Goal: Task Accomplishment & Management: Complete application form

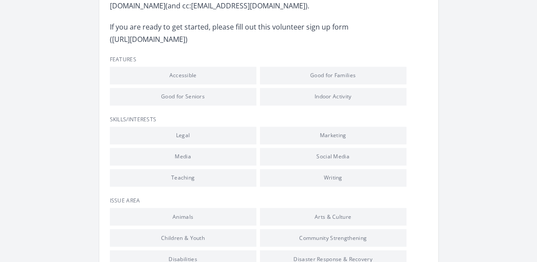
scroll to position [592, 0]
drag, startPoint x: 237, startPoint y: 50, endPoint x: 112, endPoint y: 56, distance: 125.4
click at [112, 45] on p "If you are ready to get started, please fill out this volunteer sign up form (h…" at bounding box center [239, 32] width 258 height 25
copy p "https://forms.office.com/g/66QR75hizT"
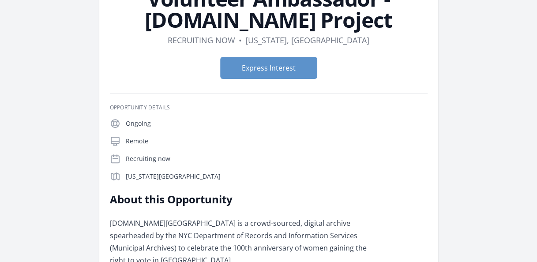
scroll to position [78, 0]
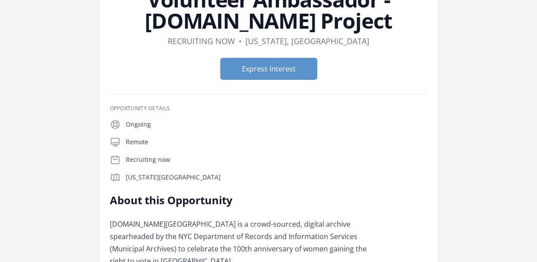
click at [255, 131] on div "Ongoing Remote Recruiting now New York, NY 10007" at bounding box center [269, 151] width 318 height 64
click at [260, 69] on button "Express Interest" at bounding box center [268, 69] width 97 height 22
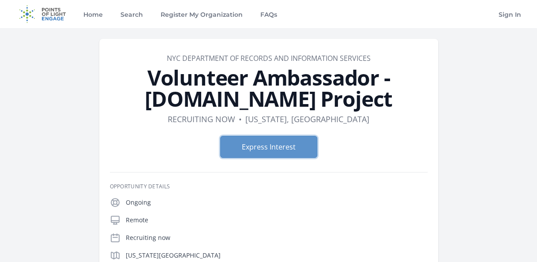
scroll to position [0, 0]
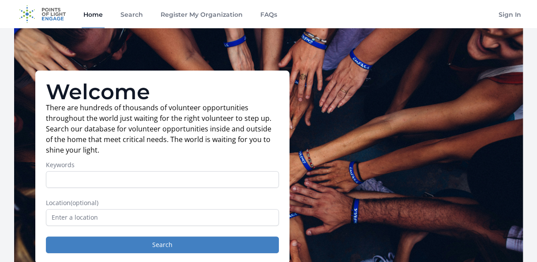
scroll to position [71, 0]
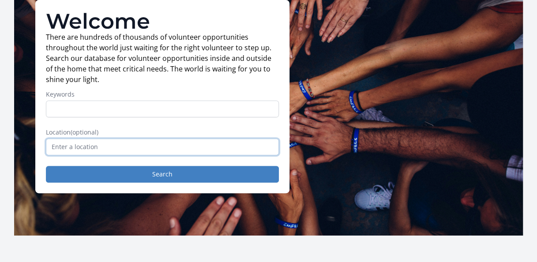
click at [113, 146] on input "text" at bounding box center [162, 147] width 233 height 17
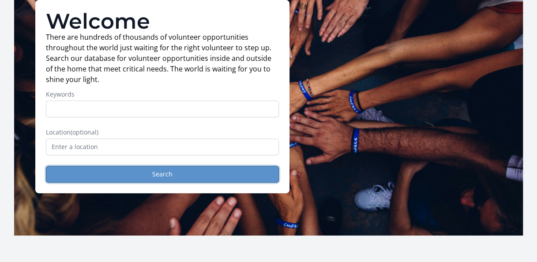
click at [199, 176] on button "Search" at bounding box center [162, 174] width 233 height 17
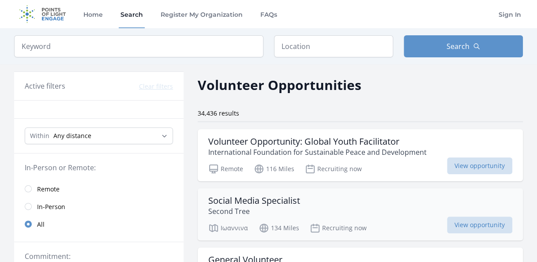
scroll to position [63, 0]
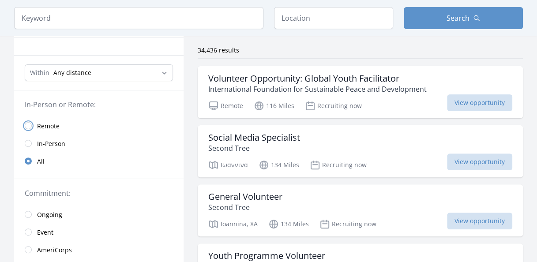
click at [27, 123] on input "radio" at bounding box center [28, 125] width 7 height 7
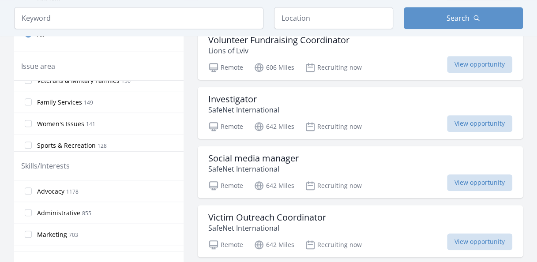
scroll to position [249, 0]
click at [26, 120] on input "Women's Issues 141" at bounding box center [28, 123] width 7 height 7
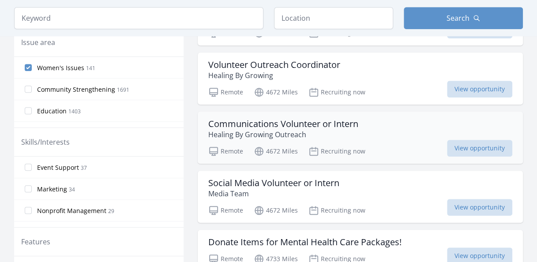
scroll to position [321, 0]
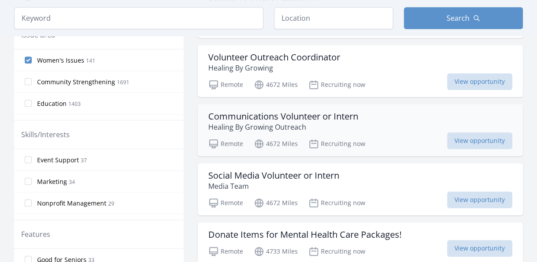
click at [270, 122] on p "Healing By Growing Outreach" at bounding box center [283, 127] width 150 height 11
click at [264, 181] on p "Media Team" at bounding box center [273, 186] width 131 height 11
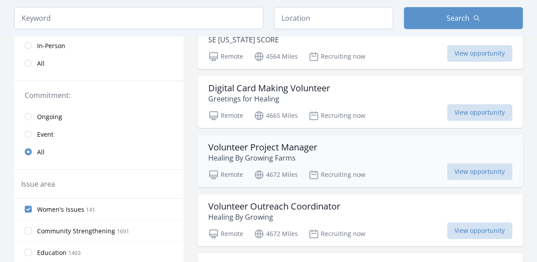
scroll to position [112, 0]
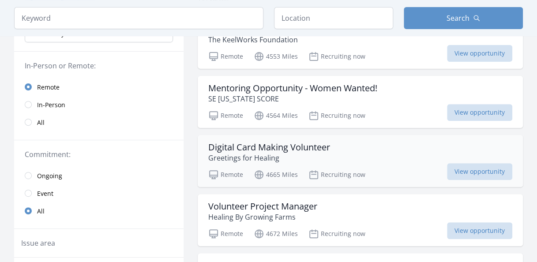
click at [269, 146] on h3 "Digital Card Making Volunteer" at bounding box center [269, 147] width 122 height 11
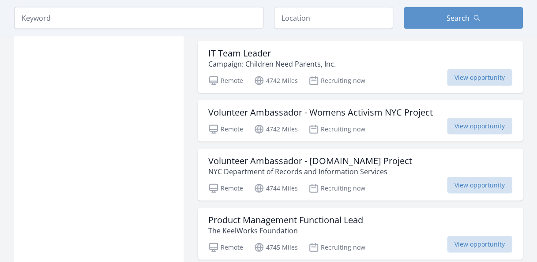
scroll to position [985, 0]
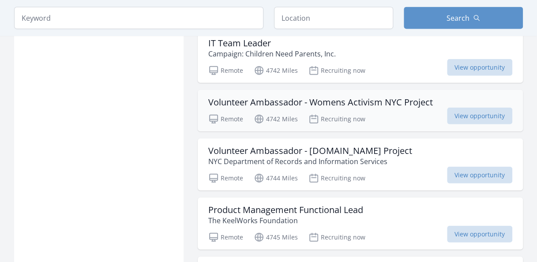
click at [273, 97] on h3 "Volunteer Ambassador - Womens Activism NYC Project" at bounding box center [320, 102] width 225 height 11
click at [274, 147] on h3 "Volunteer Ambassador - WomensActivism.NYC Project" at bounding box center [310, 151] width 204 height 11
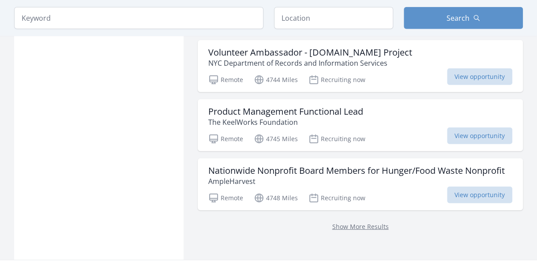
scroll to position [1125, 0]
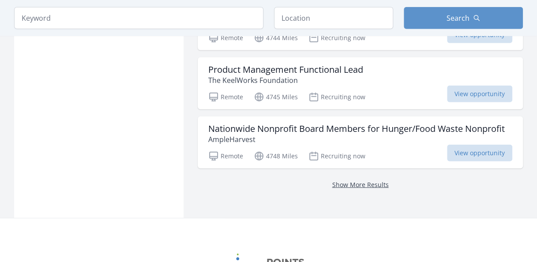
click at [358, 180] on link "Show More Results" at bounding box center [360, 184] width 56 height 8
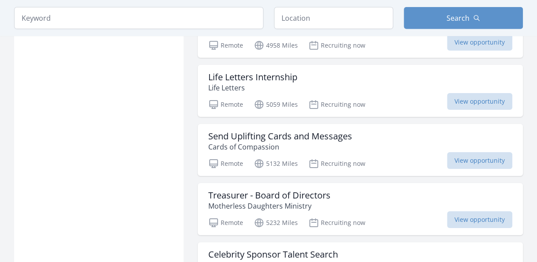
scroll to position [1349, 0]
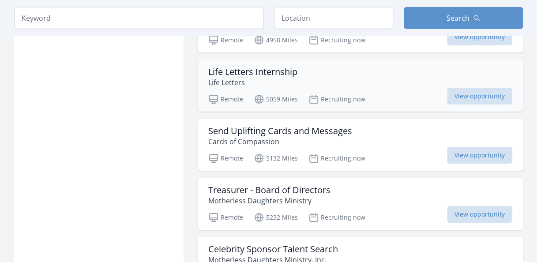
click at [239, 67] on h3 "Life Letters Internship" at bounding box center [252, 72] width 89 height 11
click at [255, 136] on p "Cards of Compassion" at bounding box center [280, 141] width 144 height 11
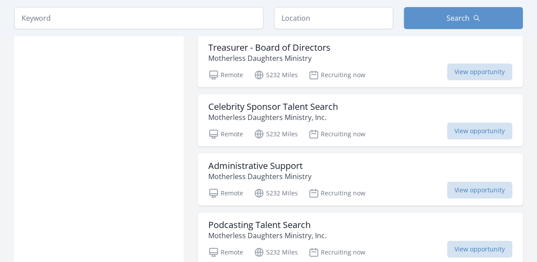
scroll to position [1525, 0]
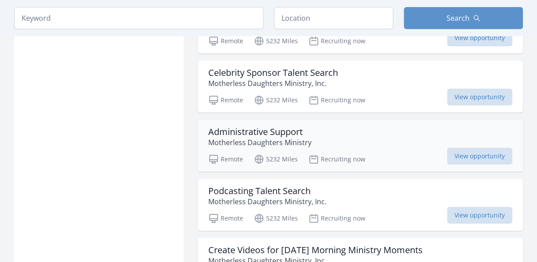
click at [266, 127] on h3 "Administrative Support" at bounding box center [259, 132] width 103 height 11
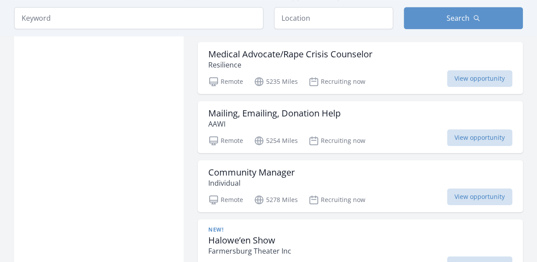
scroll to position [1843, 0]
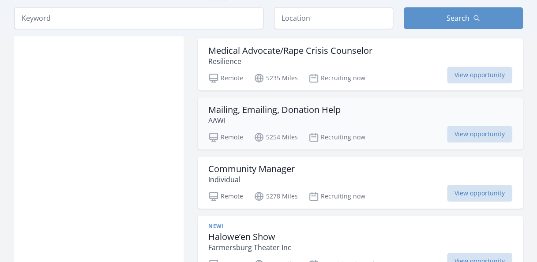
click at [270, 105] on h3 "Mailing, Emailing, Donation Help" at bounding box center [274, 110] width 132 height 11
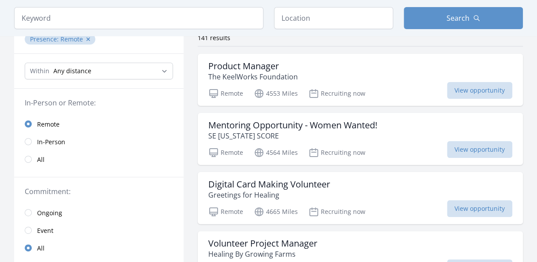
scroll to position [26, 0]
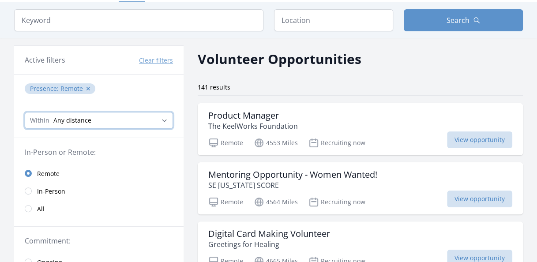
click at [162, 119] on select "Any distance , 5 Miles , 20 Miles , 50 Miles , 100 Miles" at bounding box center [99, 120] width 148 height 17
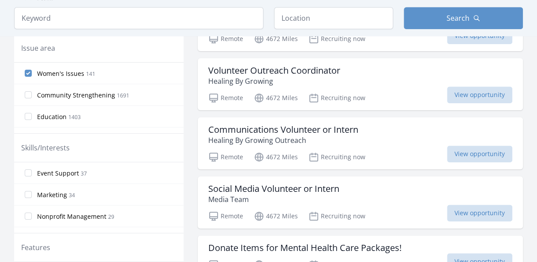
scroll to position [311, 0]
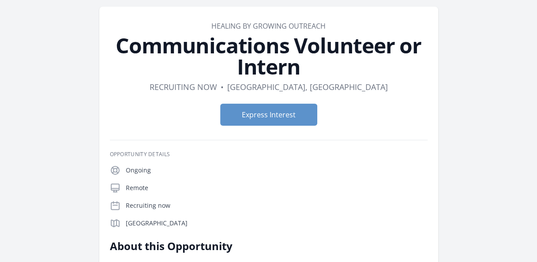
scroll to position [33, 0]
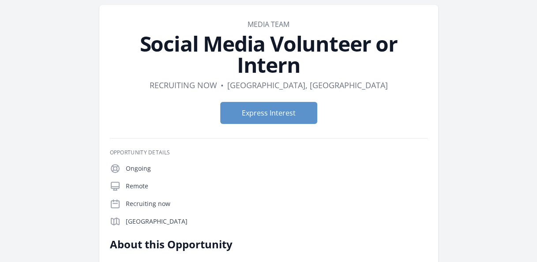
scroll to position [34, 0]
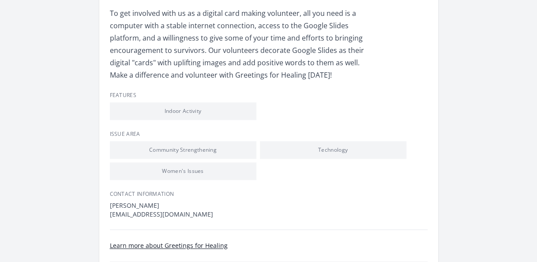
scroll to position [402, 0]
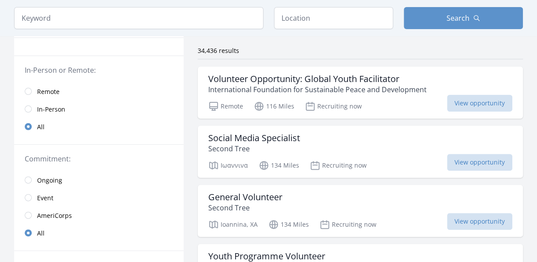
scroll to position [75, 0]
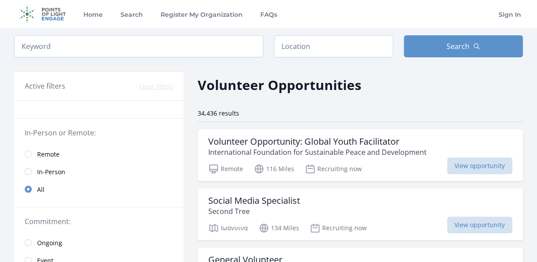
click at [386, 82] on div "Volunteer Opportunities" at bounding box center [360, 85] width 325 height 20
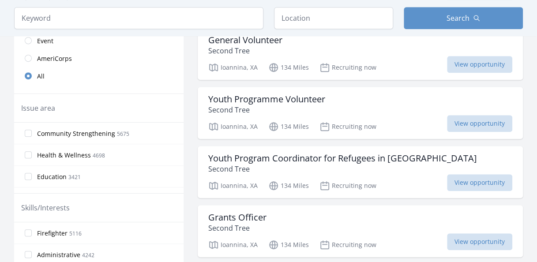
scroll to position [39, 0]
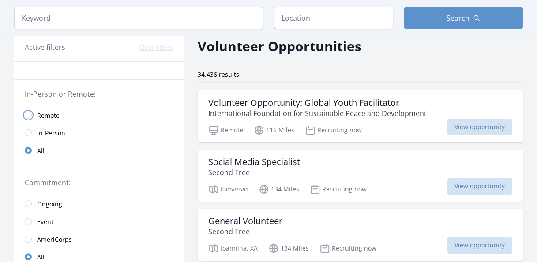
click at [27, 112] on input "radio" at bounding box center [28, 115] width 7 height 7
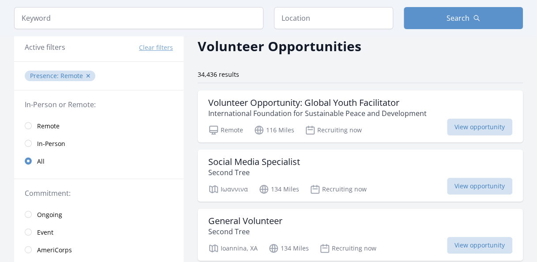
scroll to position [16, 0]
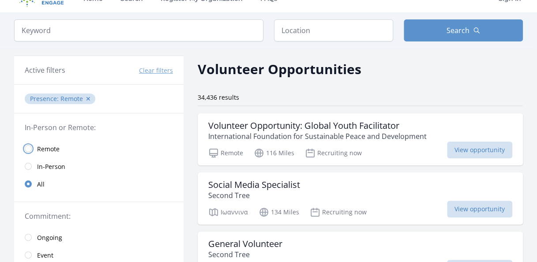
click at [27, 148] on input "radio" at bounding box center [28, 148] width 7 height 7
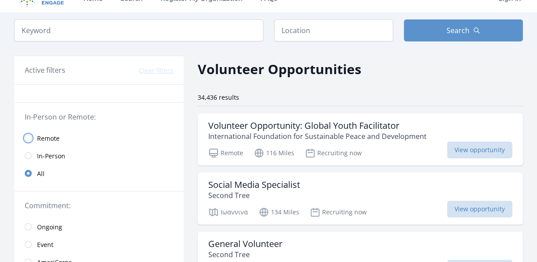
click at [29, 136] on input "radio" at bounding box center [28, 138] width 7 height 7
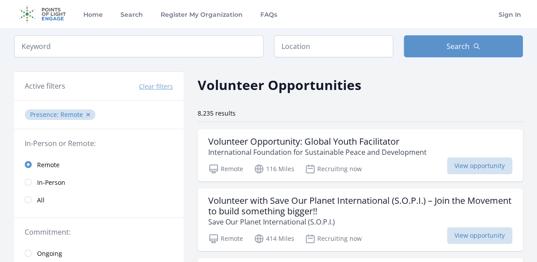
click at [375, 83] on div "Volunteer Opportunities" at bounding box center [360, 85] width 325 height 20
click at [372, 79] on div "Volunteer Opportunities" at bounding box center [360, 85] width 325 height 20
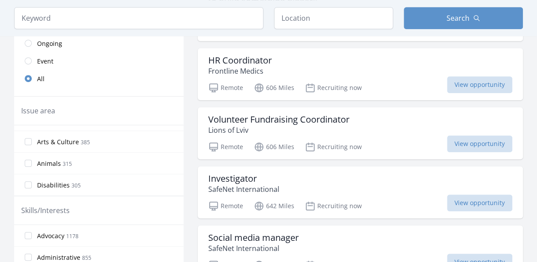
scroll to position [210, 0]
click at [292, 115] on h3 "Volunteer Fundraising Coordinator" at bounding box center [278, 119] width 141 height 11
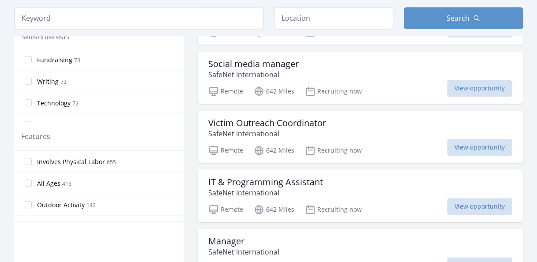
scroll to position [396, 0]
click at [29, 116] on input "Writing 73" at bounding box center [28, 119] width 7 height 7
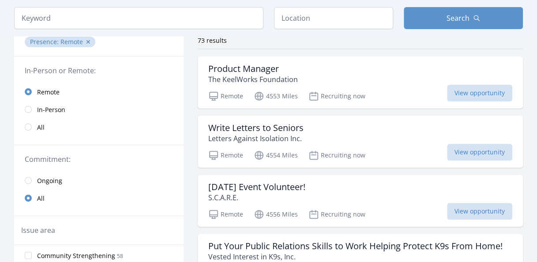
scroll to position [72, 0]
click at [250, 128] on h3 "Write Letters to Seniors" at bounding box center [255, 128] width 95 height 11
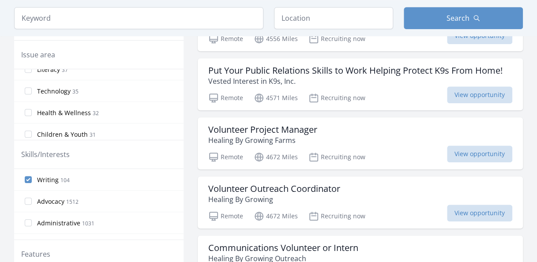
scroll to position [32, 0]
click at [29, 69] on input "Literacy 37" at bounding box center [28, 69] width 7 height 7
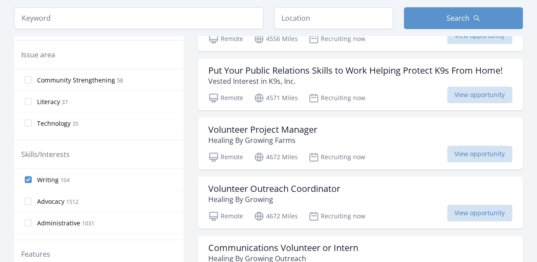
scroll to position [240, 0]
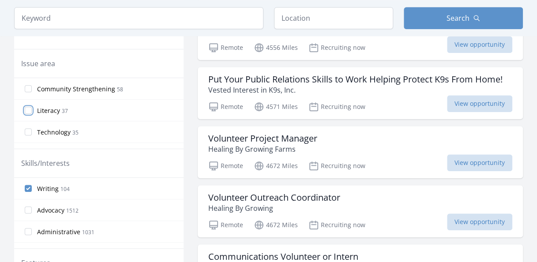
click at [31, 108] on input "Literacy 37" at bounding box center [28, 110] width 7 height 7
click at [27, 109] on input "Literacy 37" at bounding box center [28, 110] width 7 height 7
click at [35, 110] on label "Literacy 37" at bounding box center [98, 110] width 169 height 18
click at [32, 110] on input "Literacy 37" at bounding box center [28, 110] width 7 height 7
click at [35, 110] on label "Literacy 37" at bounding box center [98, 110] width 169 height 18
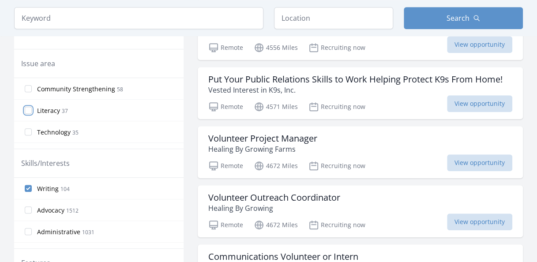
click at [32, 110] on input "Literacy 37" at bounding box center [28, 110] width 7 height 7
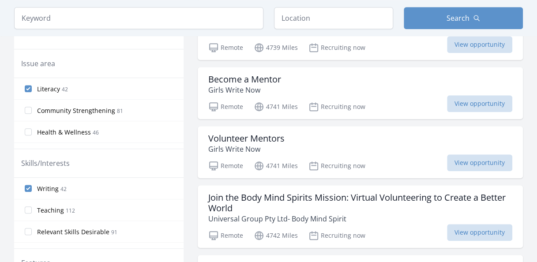
click at [31, 110] on input "Community Strengthening 81" at bounding box center [28, 110] width 7 height 7
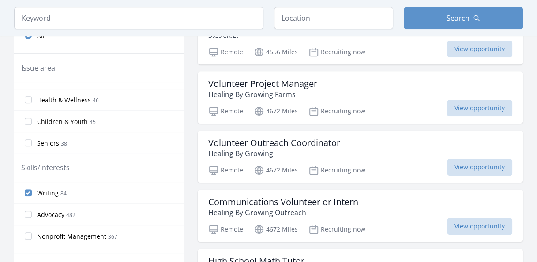
scroll to position [0, 0]
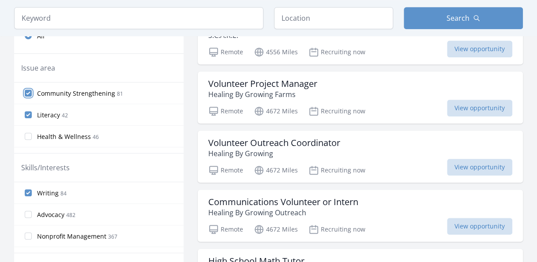
click at [28, 90] on input "Community Strengthening 81" at bounding box center [28, 93] width 7 height 7
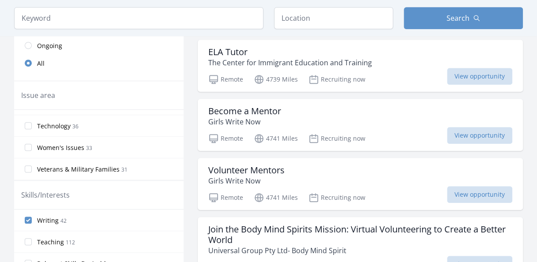
scroll to position [125, 0]
click at [30, 143] on input "Women's Issues 33" at bounding box center [28, 146] width 7 height 7
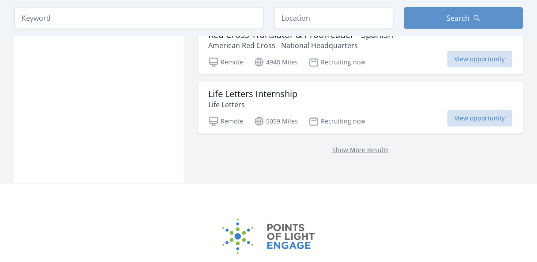
scroll to position [1238, 0]
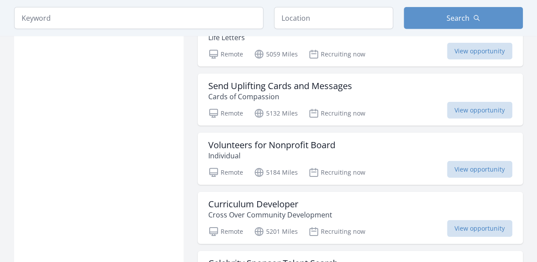
click at [363, 81] on div "Send Uplifting Cards and Messages Cards of Compassion" at bounding box center [360, 91] width 304 height 21
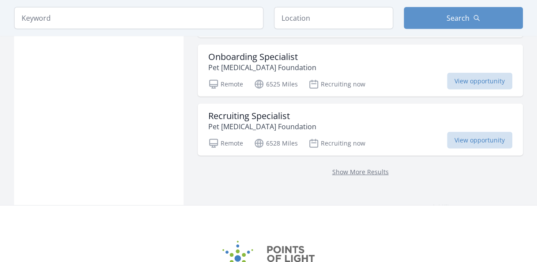
scroll to position [2788, 0]
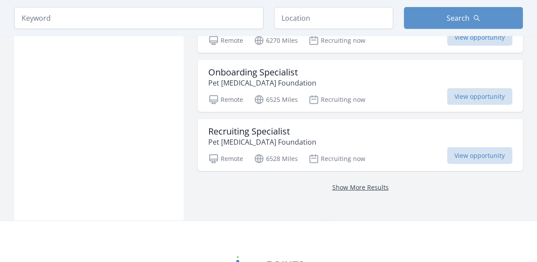
click at [363, 183] on link "Show More Results" at bounding box center [360, 187] width 56 height 8
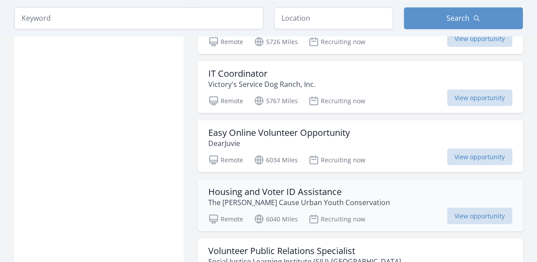
scroll to position [2366, 0]
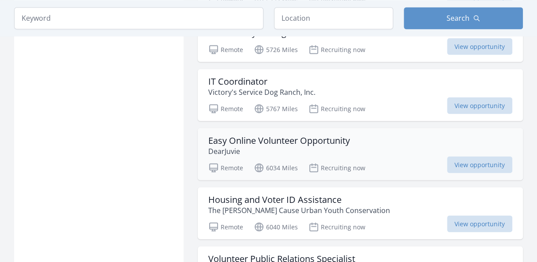
click at [296, 135] on h3 "Easy Online Volunteer Opportunity" at bounding box center [279, 140] width 142 height 11
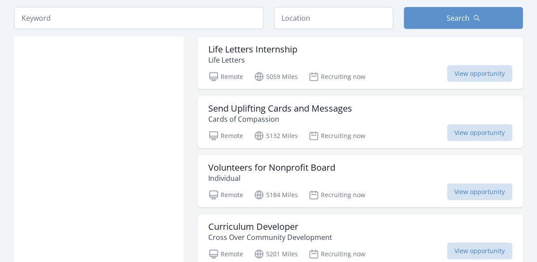
scroll to position [1215, 0]
click at [253, 163] on h3 "Volunteers for Nonprofit Board" at bounding box center [271, 168] width 127 height 11
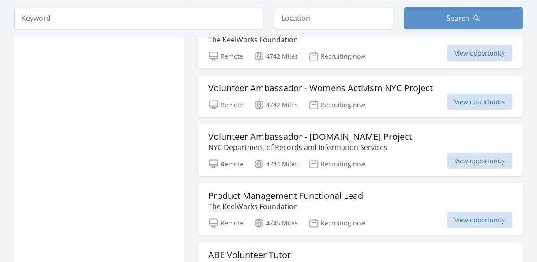
scroll to position [763, 0]
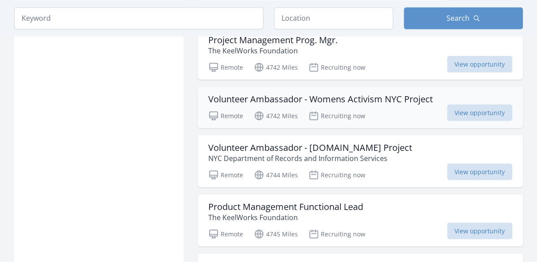
click at [266, 95] on h3 "Volunteer Ambassador - Womens Activism NYC Project" at bounding box center [320, 99] width 225 height 11
click at [281, 142] on h3 "Volunteer Ambassador - WomensActivism.NYC Project" at bounding box center [310, 147] width 204 height 11
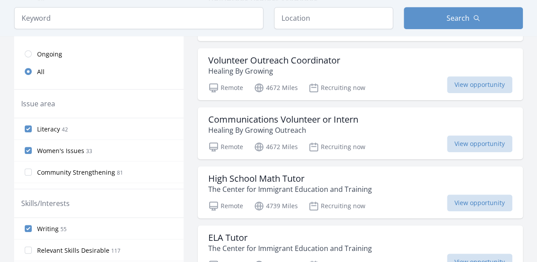
scroll to position [197, 0]
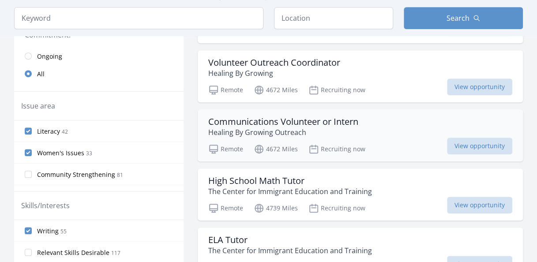
click at [283, 123] on h3 "Communications Volunteer or Intern" at bounding box center [283, 121] width 150 height 11
click at [276, 68] on p "Healing By Growing" at bounding box center [274, 73] width 132 height 11
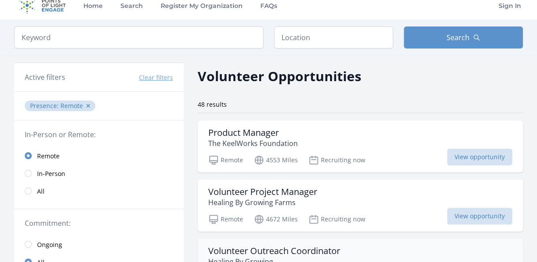
scroll to position [8, 0]
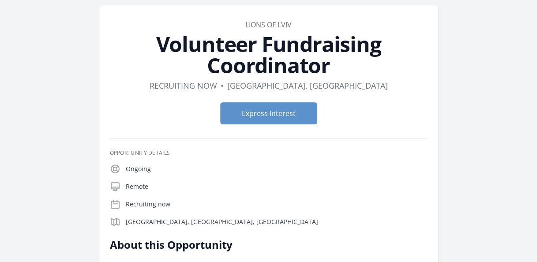
scroll to position [24, 0]
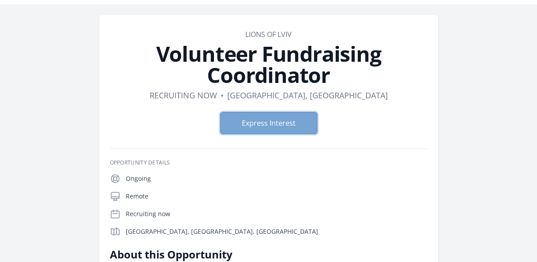
click at [251, 131] on button "Express Interest" at bounding box center [268, 123] width 97 height 22
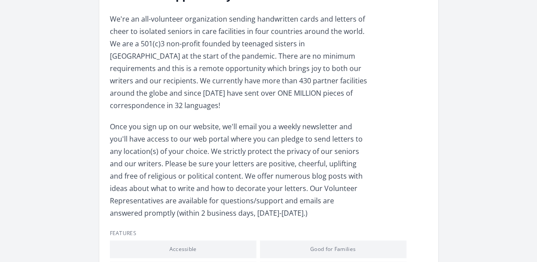
scroll to position [262, 0]
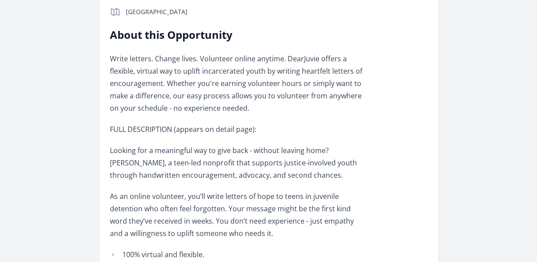
scroll to position [243, 0]
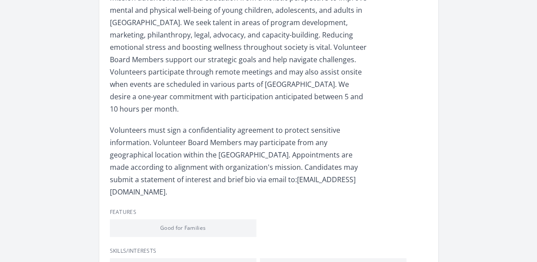
scroll to position [282, 0]
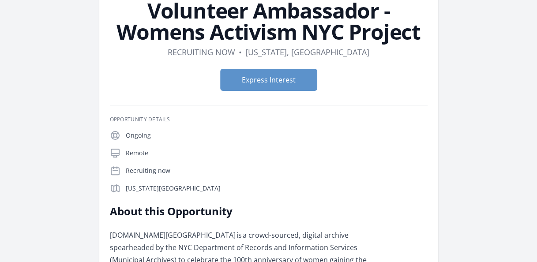
scroll to position [48, 0]
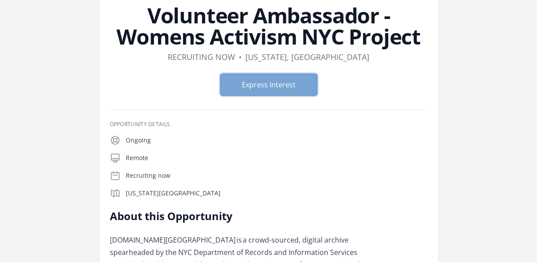
click at [290, 76] on button "Express Interest" at bounding box center [268, 85] width 97 height 22
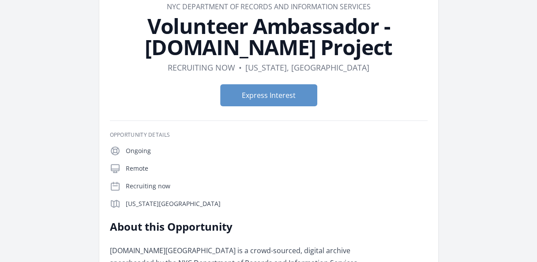
scroll to position [60, 0]
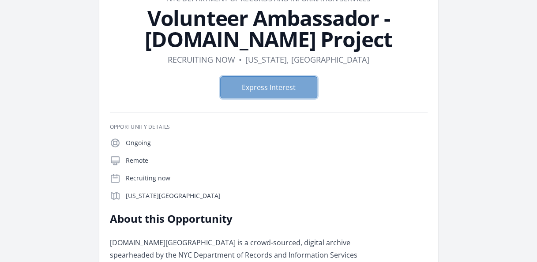
click at [288, 85] on button "Express Interest" at bounding box center [268, 87] width 97 height 22
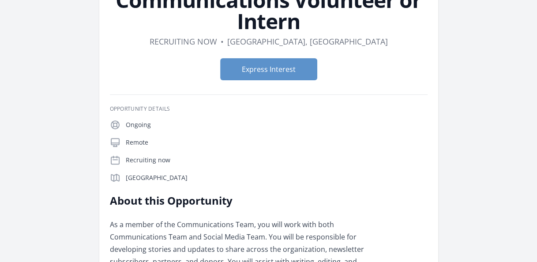
scroll to position [72, 0]
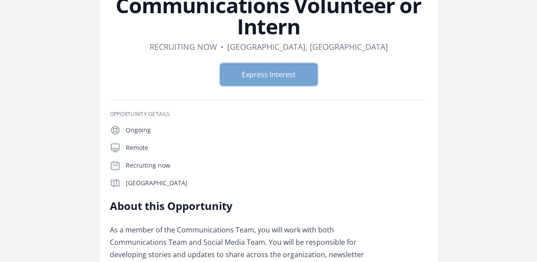
click at [273, 69] on button "Express Interest" at bounding box center [268, 75] width 97 height 22
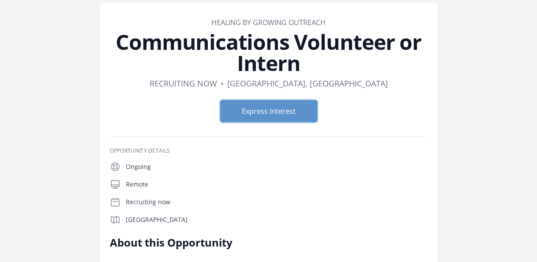
scroll to position [83, 0]
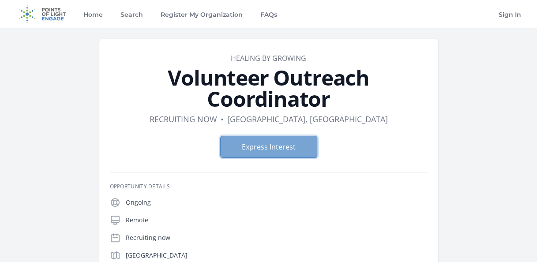
click at [298, 147] on button "Express Interest" at bounding box center [268, 147] width 97 height 22
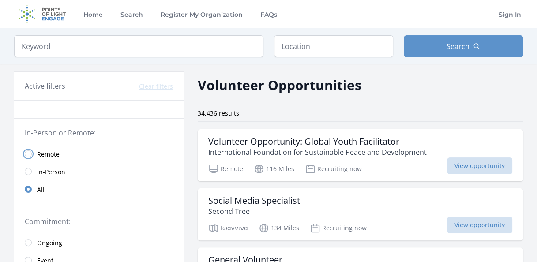
click at [29, 151] on input "radio" at bounding box center [28, 153] width 7 height 7
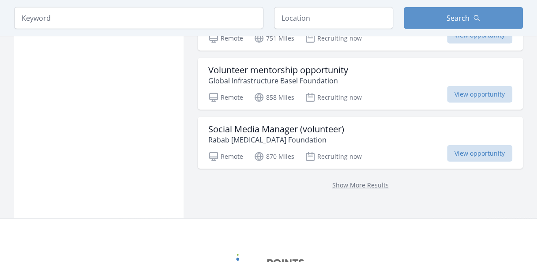
scroll to position [1157, 0]
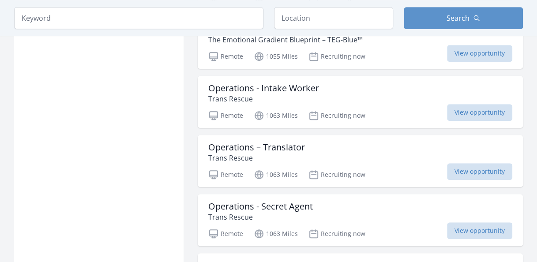
scroll to position [1874, 0]
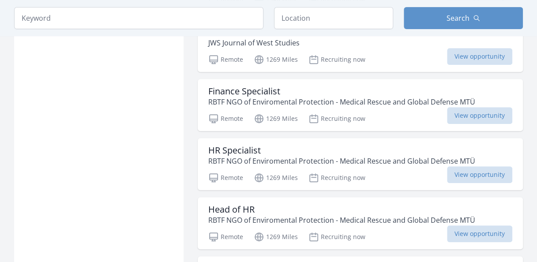
scroll to position [3391, 0]
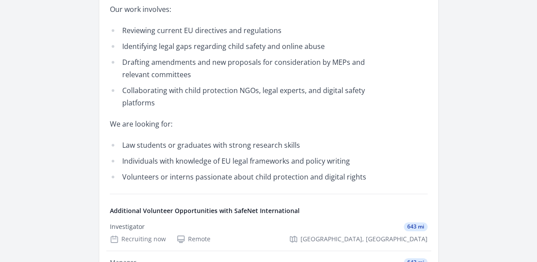
scroll to position [364, 0]
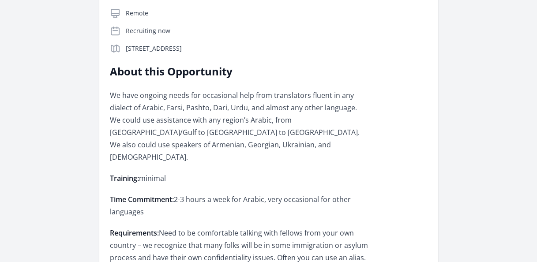
scroll to position [186, 0]
